Goal: Check status: Check status

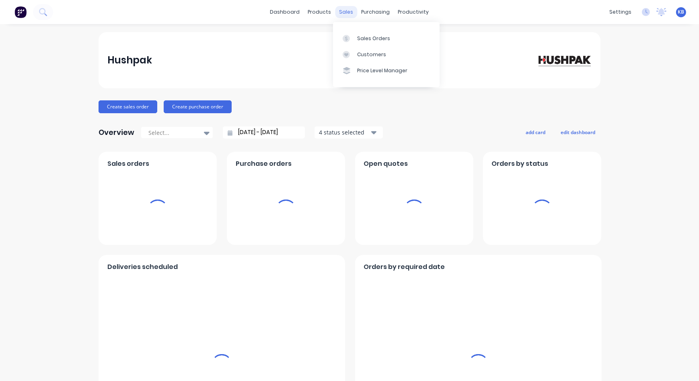
click at [344, 17] on div "sales" at bounding box center [346, 12] width 22 height 12
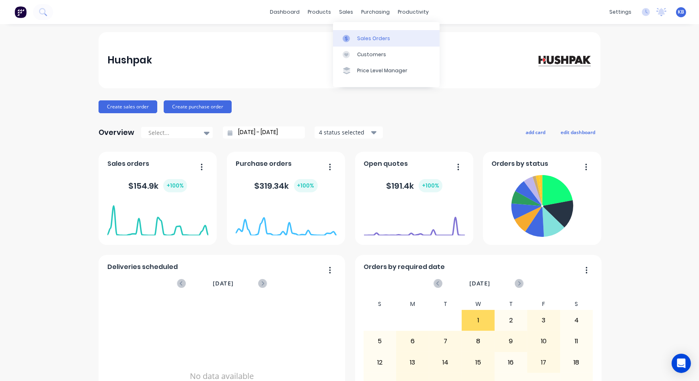
click at [354, 35] on link "Sales Orders" at bounding box center [386, 38] width 107 height 16
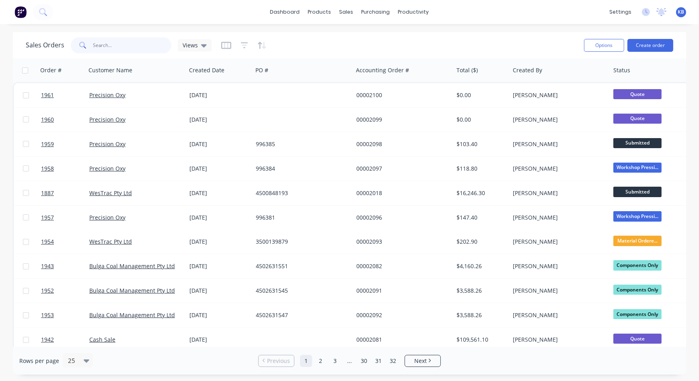
click at [133, 51] on input "text" at bounding box center [132, 45] width 78 height 16
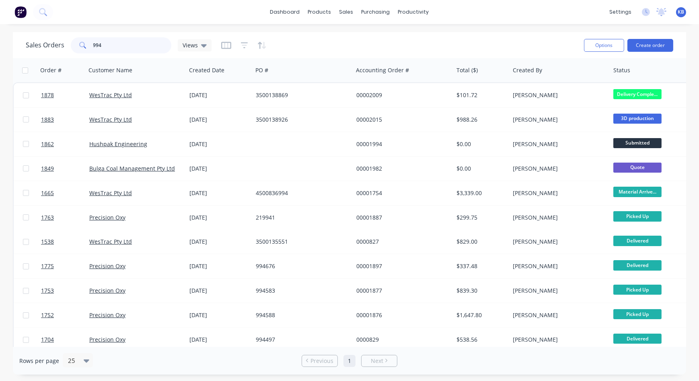
type input "994"
drag, startPoint x: 116, startPoint y: 343, endPoint x: 215, endPoint y: 347, distance: 98.9
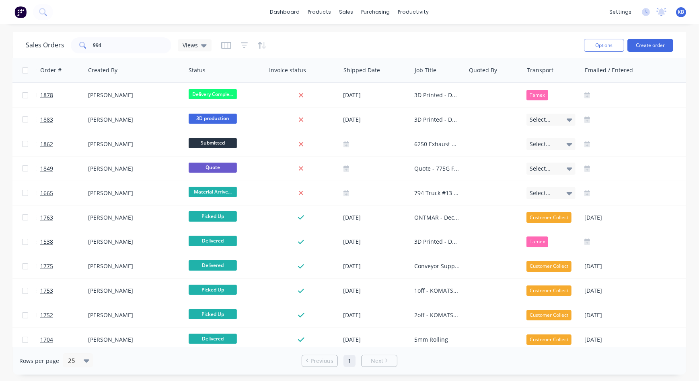
scroll to position [0, 425]
click at [465, 69] on div "Quoted By" at bounding box center [494, 70] width 58 height 24
drag, startPoint x: 463, startPoint y: 69, endPoint x: 516, endPoint y: 68, distance: 53.5
click at [516, 68] on div "Order # Customer Name Created Date PO # Accounting Order # Total ($) Created By…" at bounding box center [206, 70] width 1237 height 24
click at [465, 72] on div "Quoted By" at bounding box center [494, 70] width 58 height 24
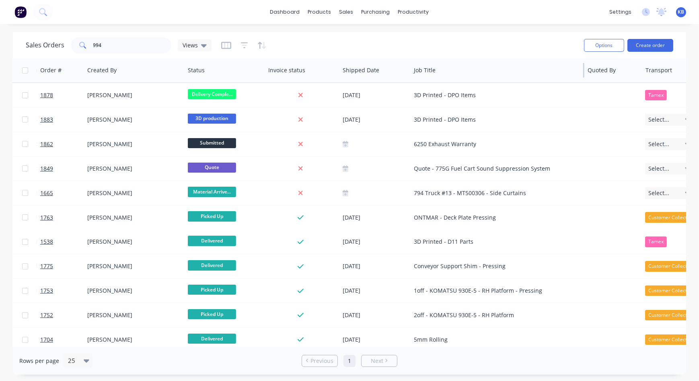
drag, startPoint x: 463, startPoint y: 71, endPoint x: 583, endPoint y: 71, distance: 119.4
click at [583, 71] on div at bounding box center [583, 70] width 1 height 14
